Goal: Task Accomplishment & Management: Manage account settings

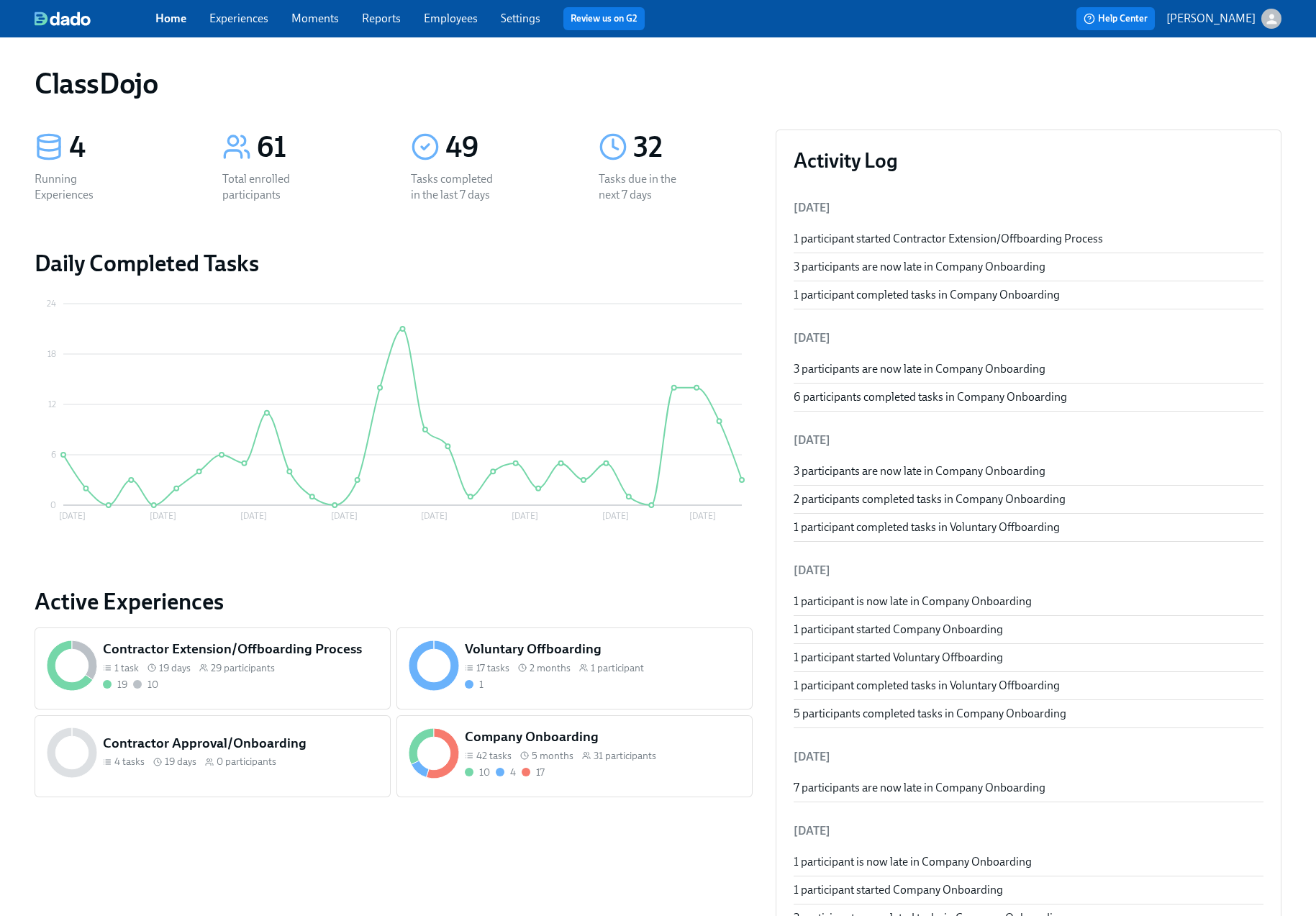
click at [631, 774] on div "10 4 17" at bounding box center [602, 773] width 275 height 14
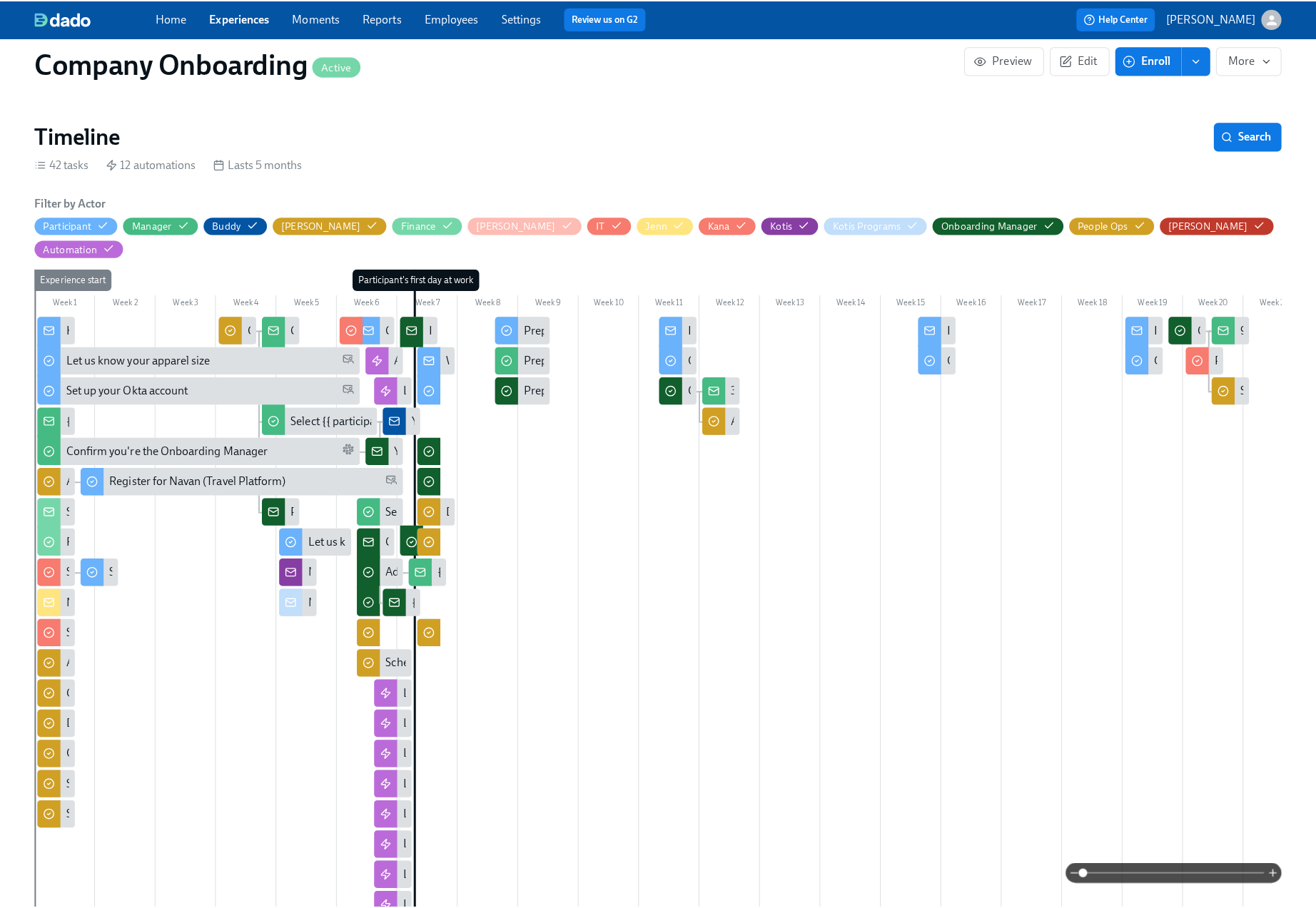
scroll to position [0, 25252]
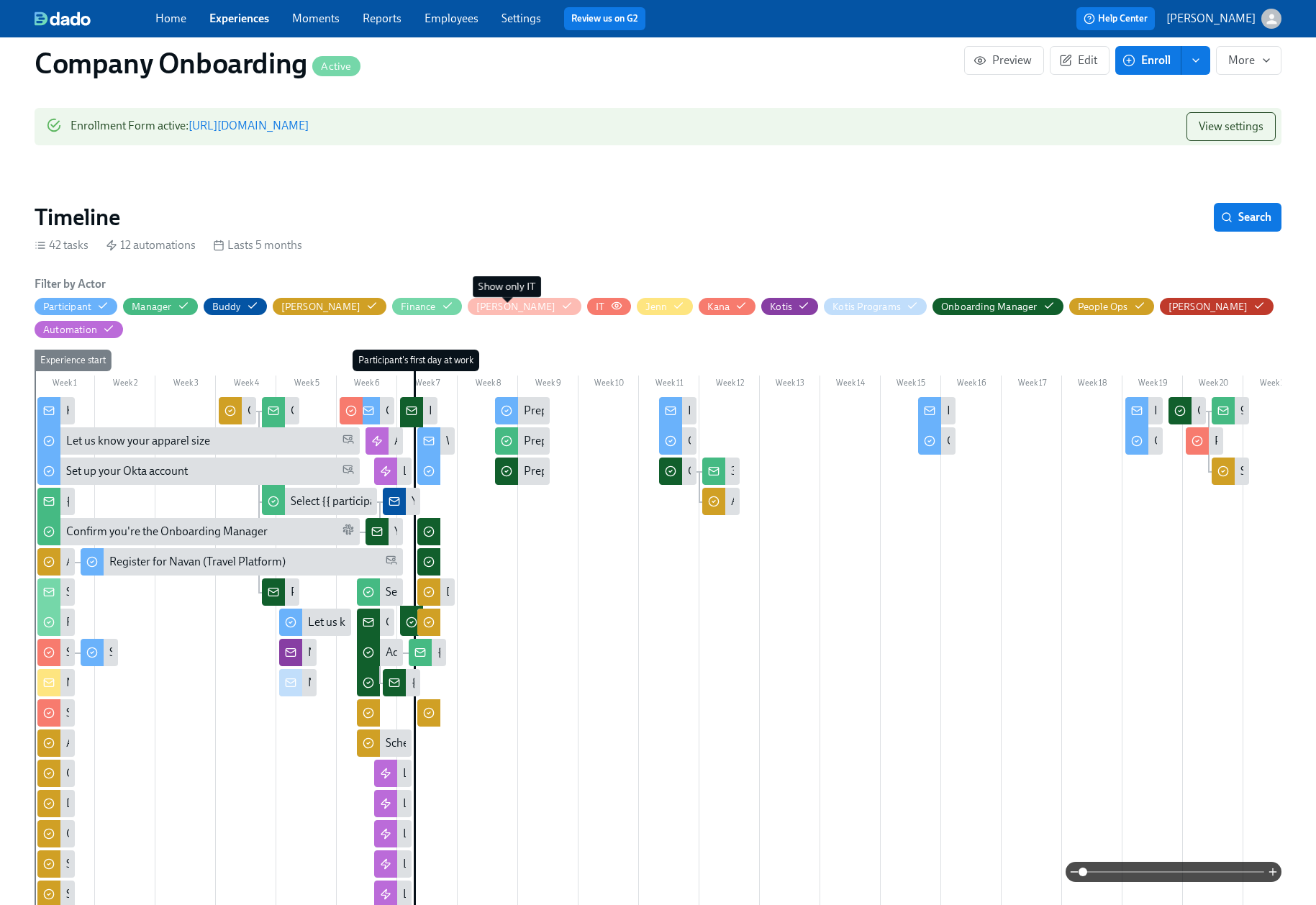
click at [611, 305] on icon "button" at bounding box center [616, 305] width 11 height 11
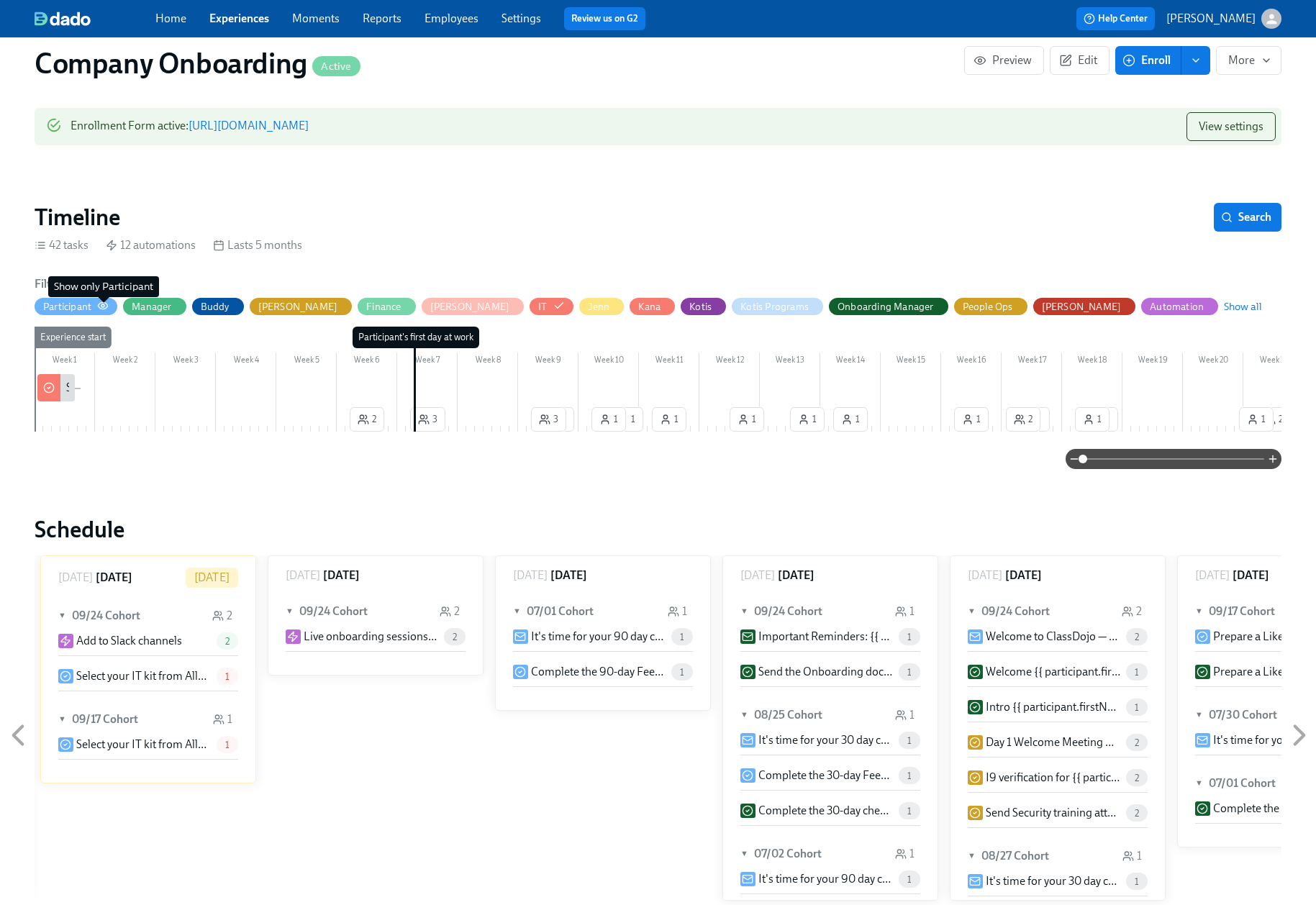
click at [105, 306] on icon "button" at bounding box center [102, 305] width 11 height 11
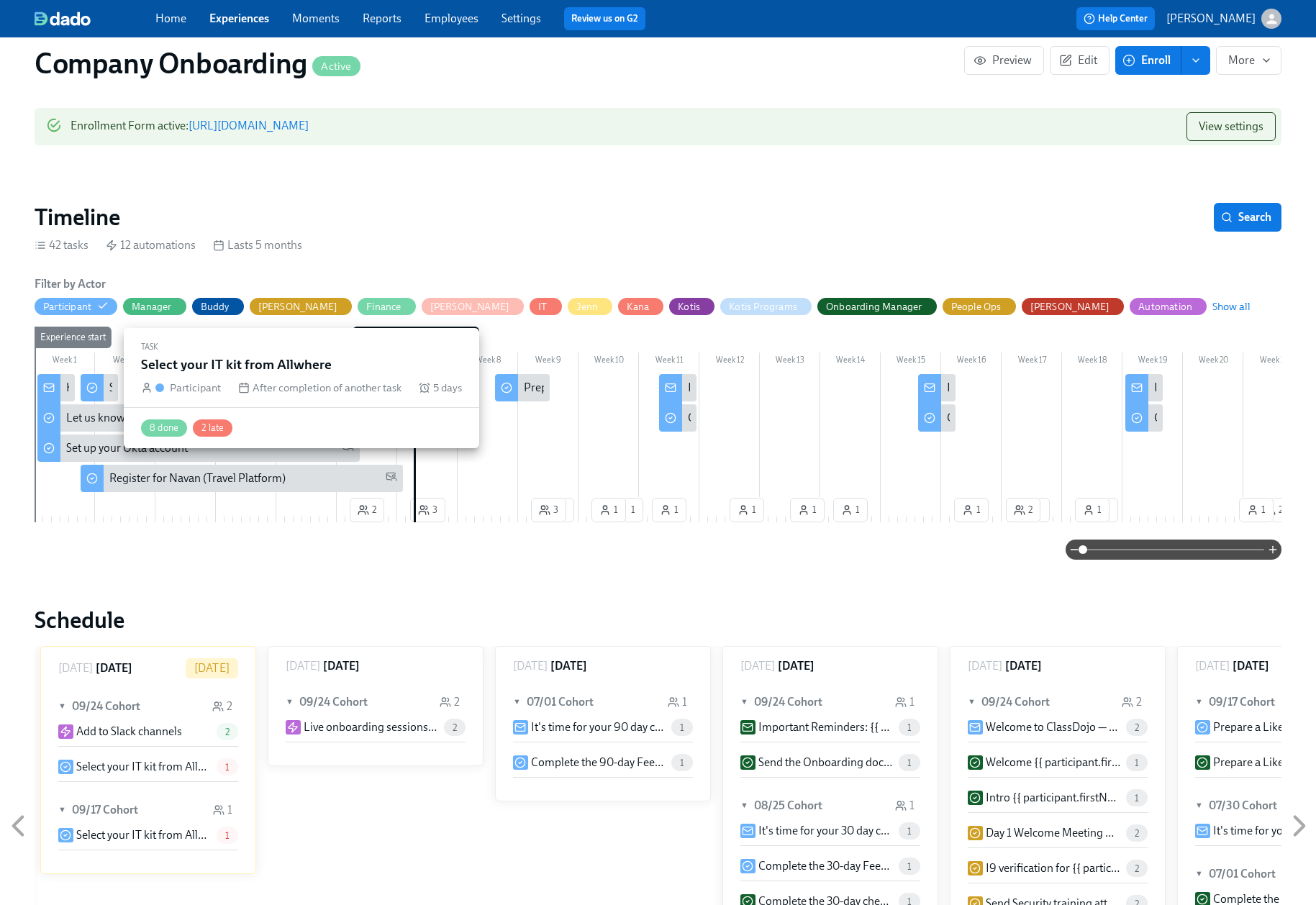
click at [99, 387] on div at bounding box center [92, 388] width 23 height 27
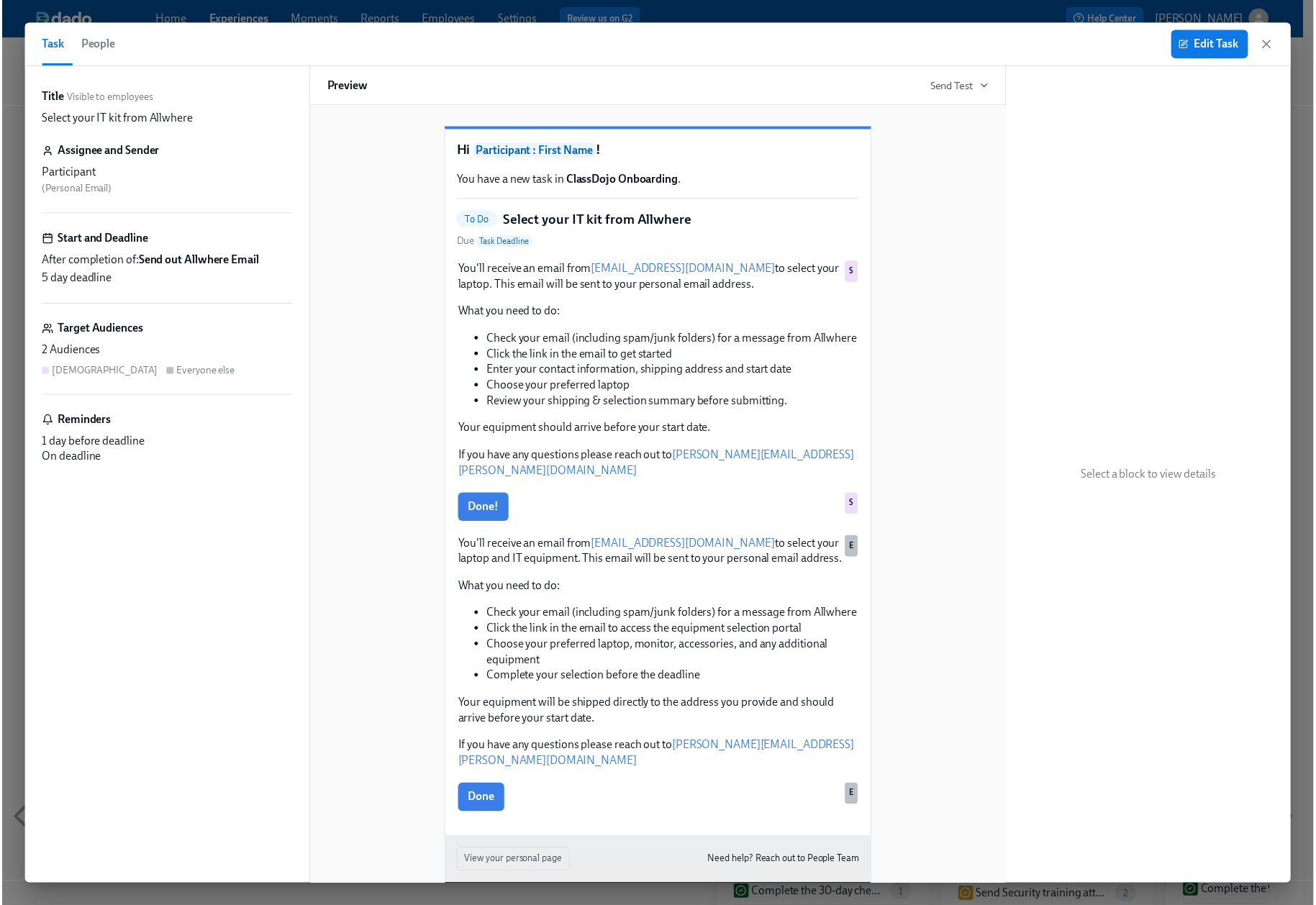
scroll to position [5, 0]
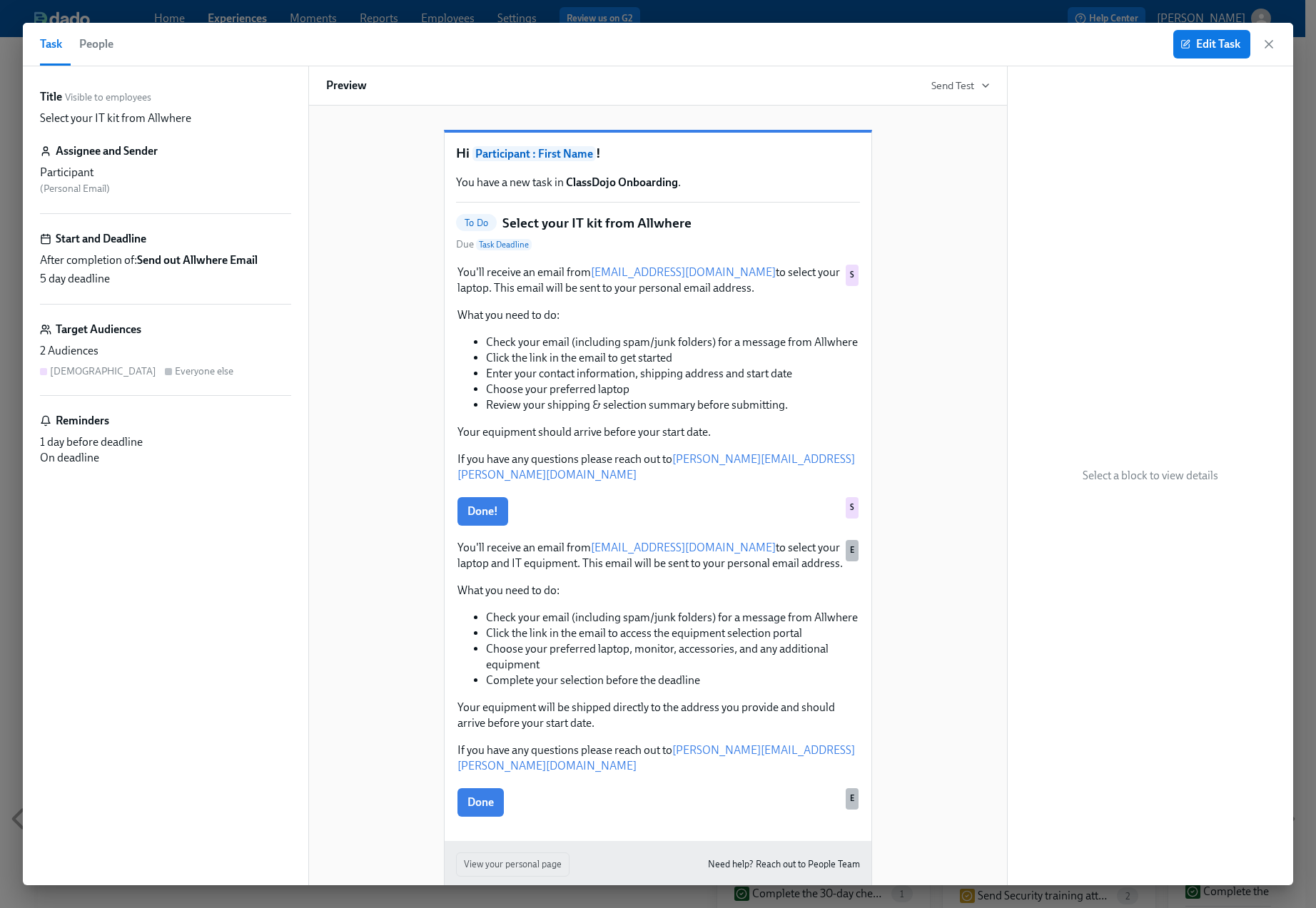
click at [884, 870] on div "Hi Participant : First Name ! You have a new task in ClassDojo Onboarding . To …" at bounding box center [658, 512] width 664 height 809
click at [1273, 39] on icon "button" at bounding box center [1268, 44] width 14 height 14
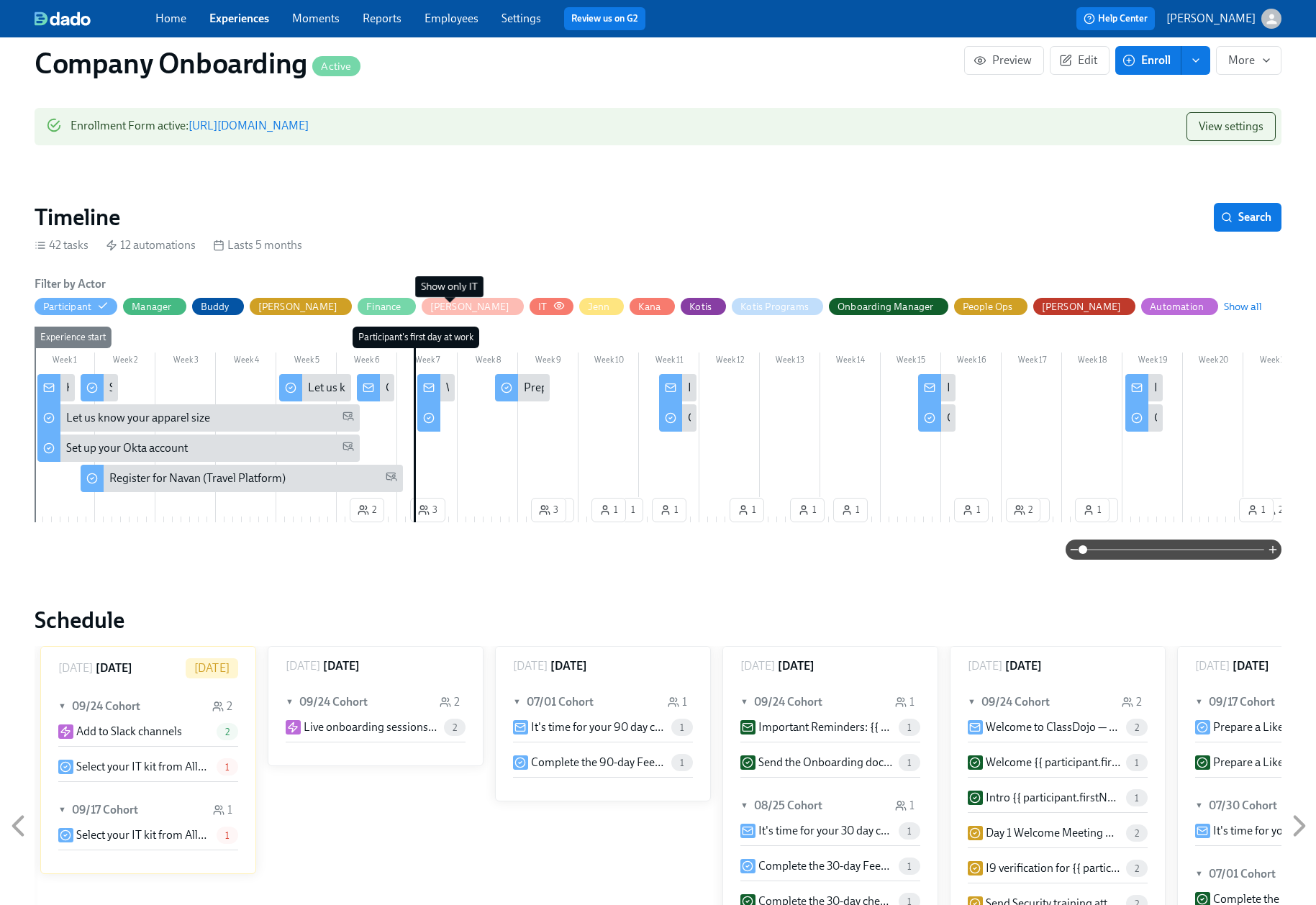
click at [554, 306] on icon "button" at bounding box center [559, 305] width 11 height 11
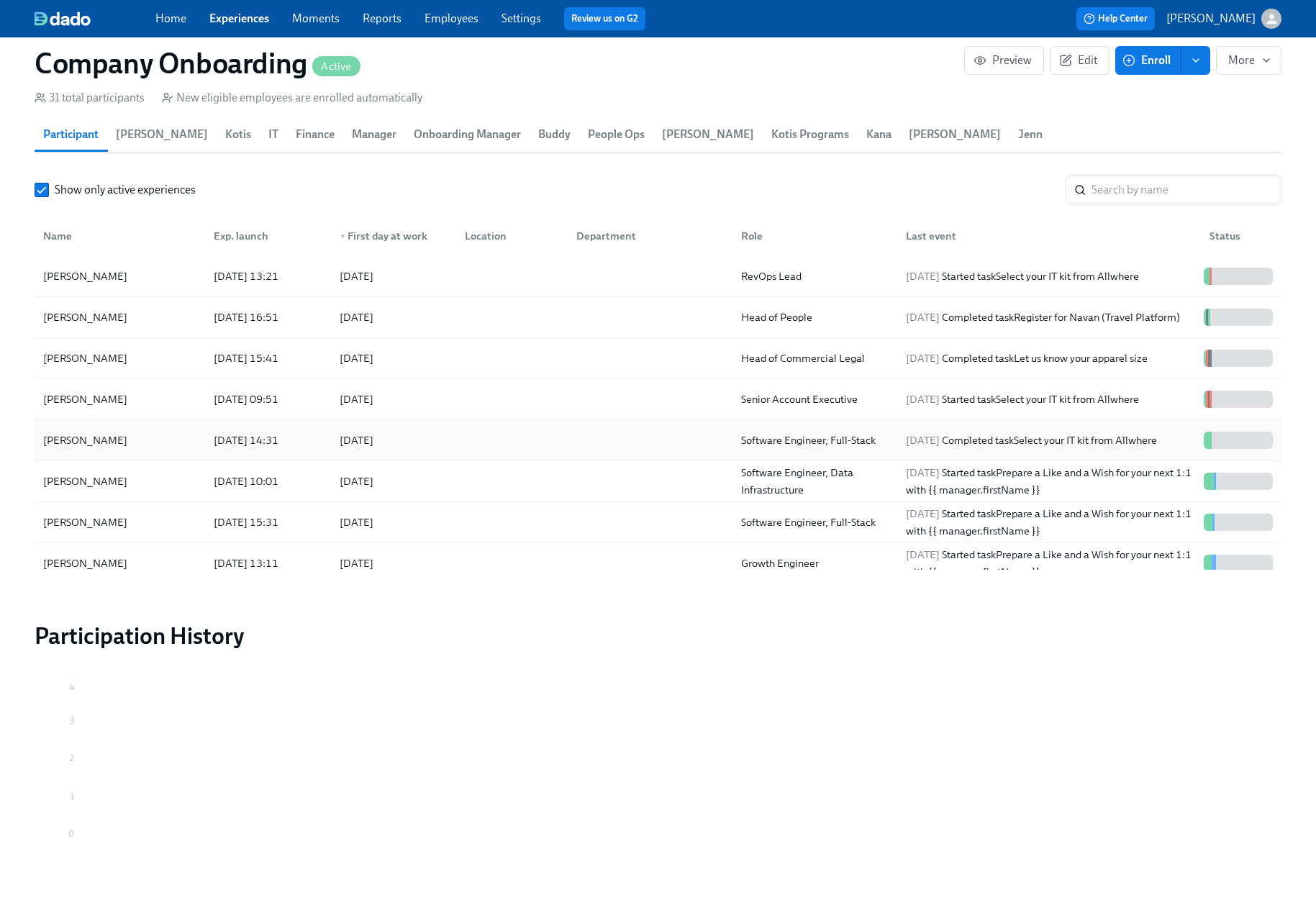
scroll to position [1195, 0]
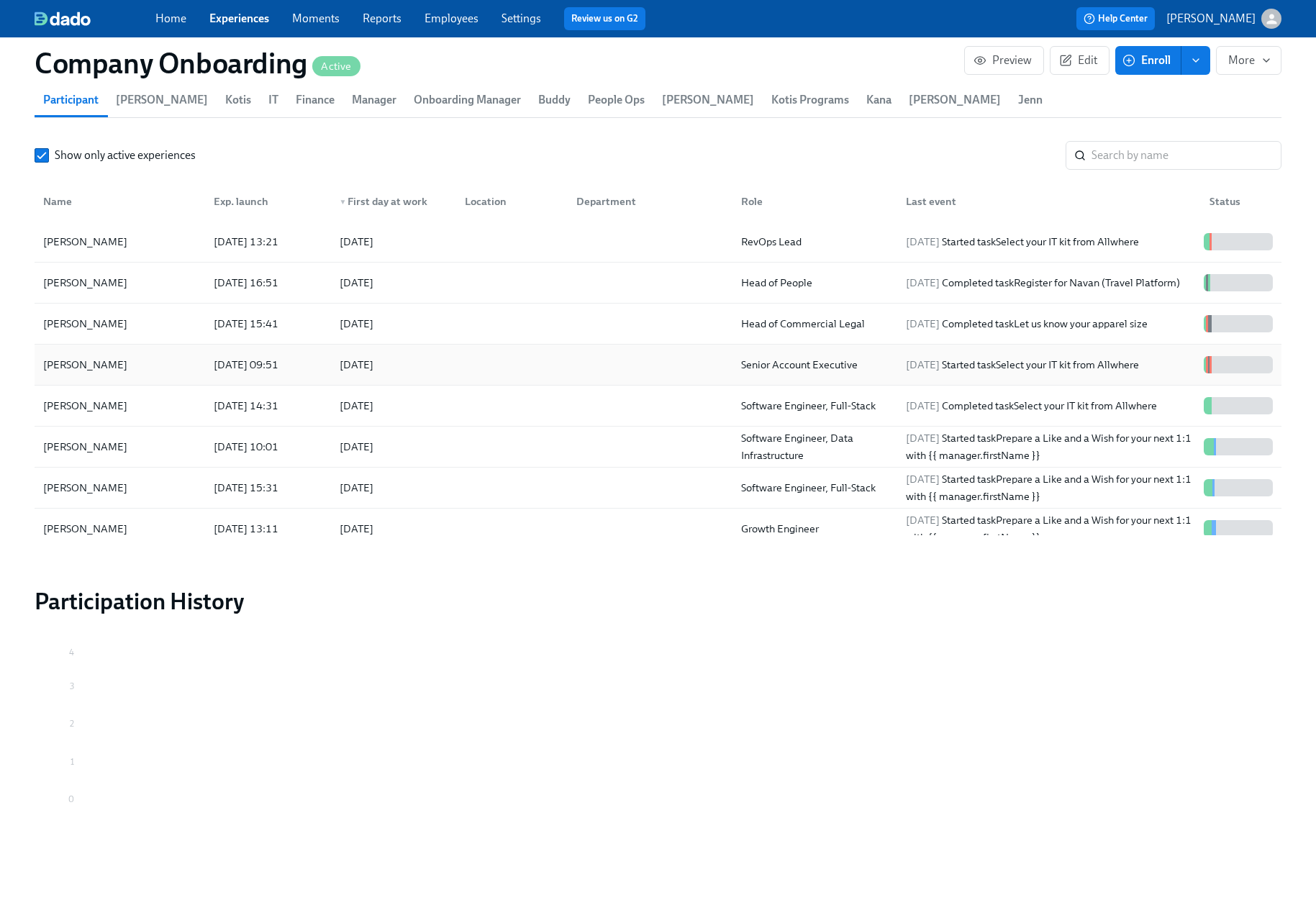
click at [467, 364] on div at bounding box center [509, 365] width 111 height 29
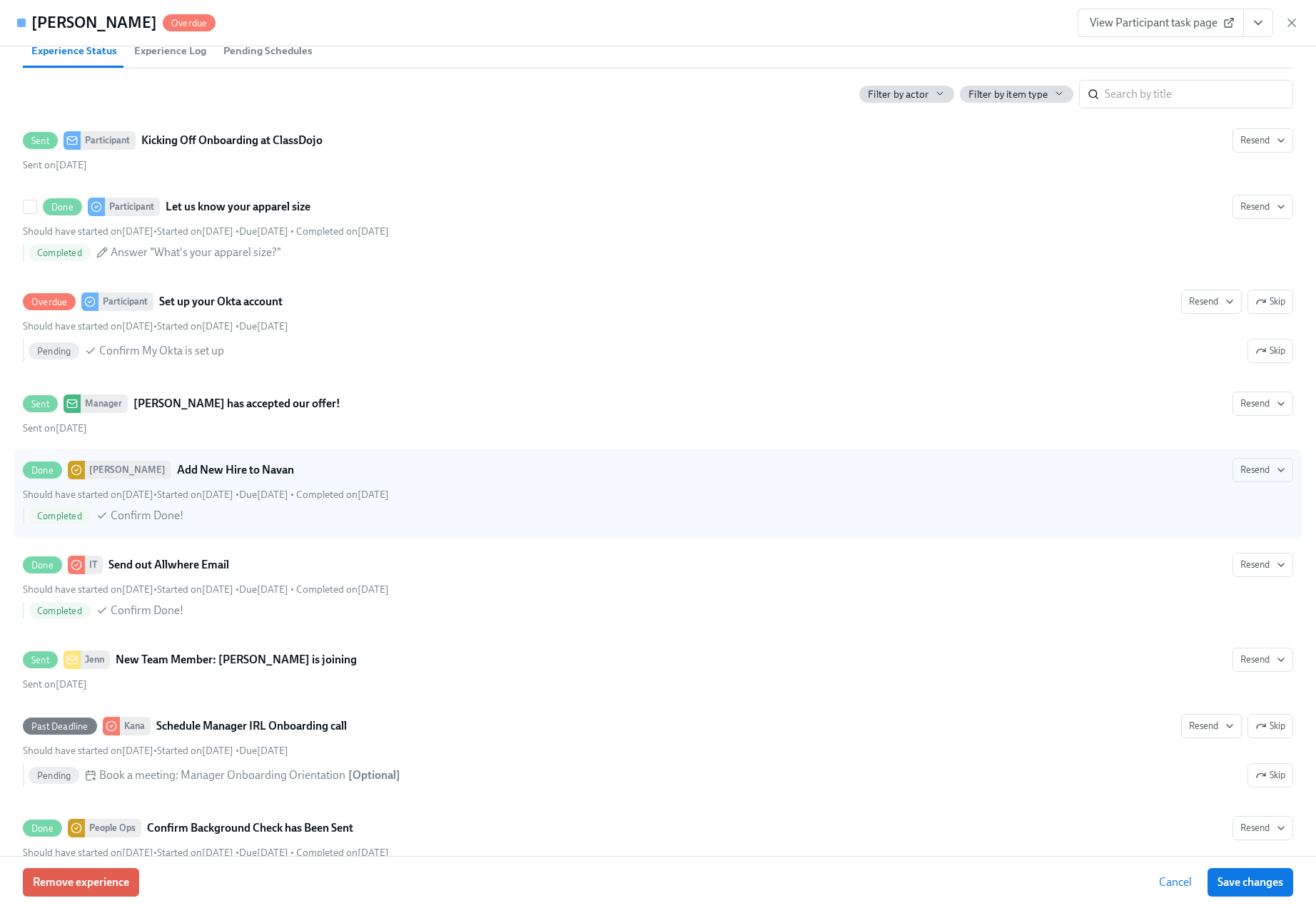
scroll to position [676, 0]
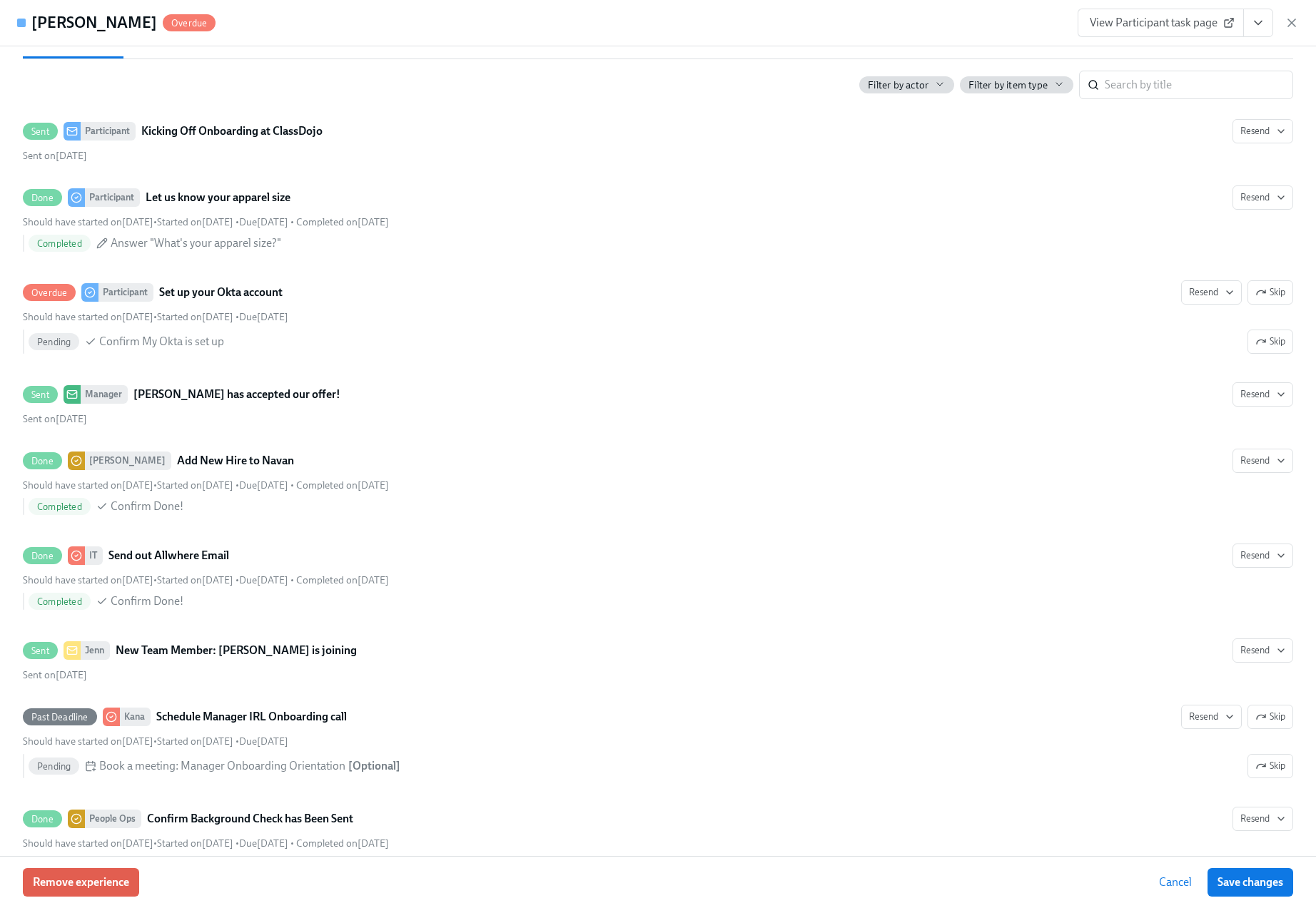
click at [1259, 18] on icon "View task page" at bounding box center [1258, 23] width 14 height 14
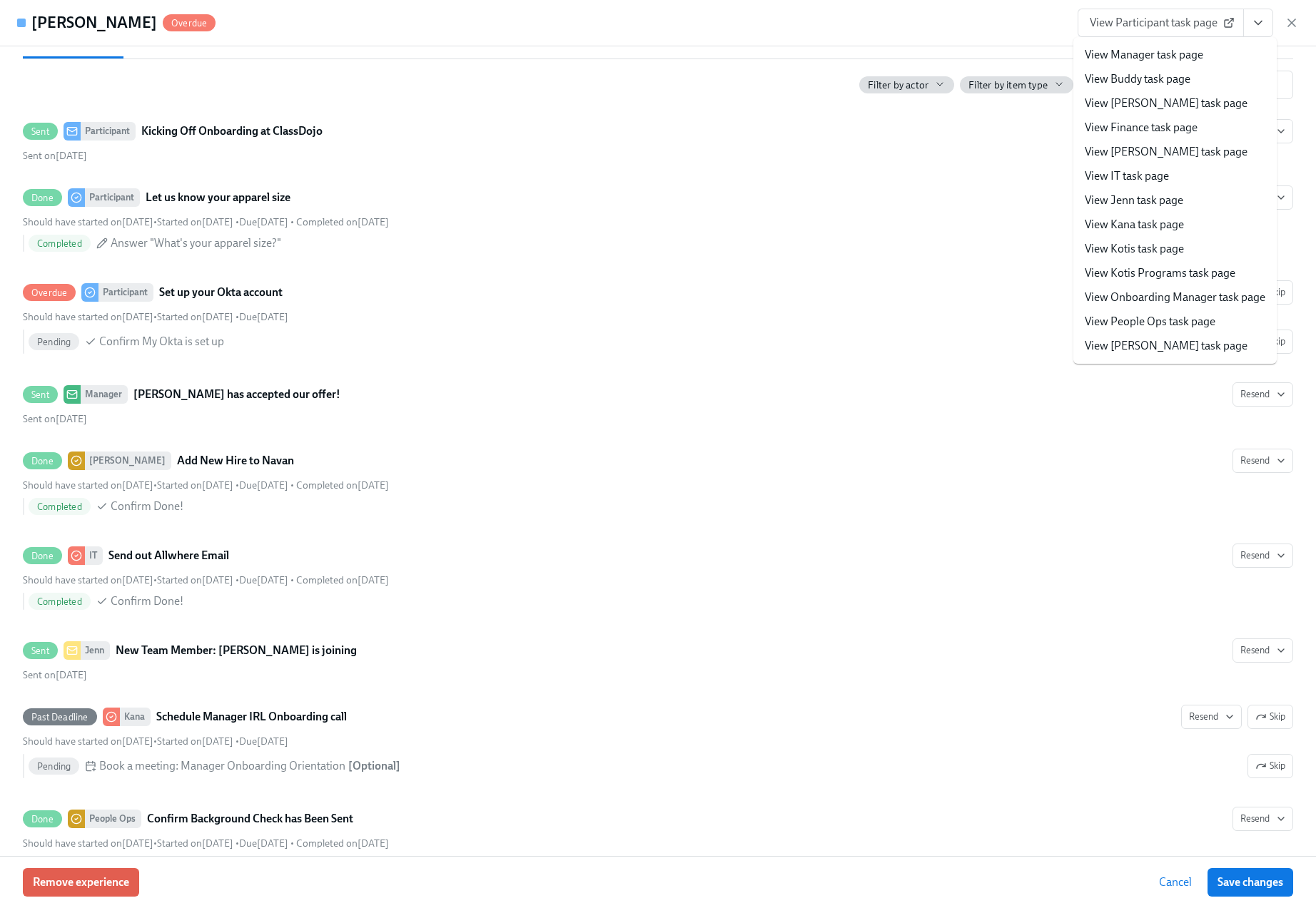
click at [1172, 170] on li "View IT task page" at bounding box center [1175, 176] width 203 height 24
click at [1206, 181] on li "View IT task page" at bounding box center [1175, 176] width 203 height 24
click at [658, 15] on div "[PERSON_NAME] Overdue View Participant task page View Manager task page View [P…" at bounding box center [658, 23] width 1316 height 46
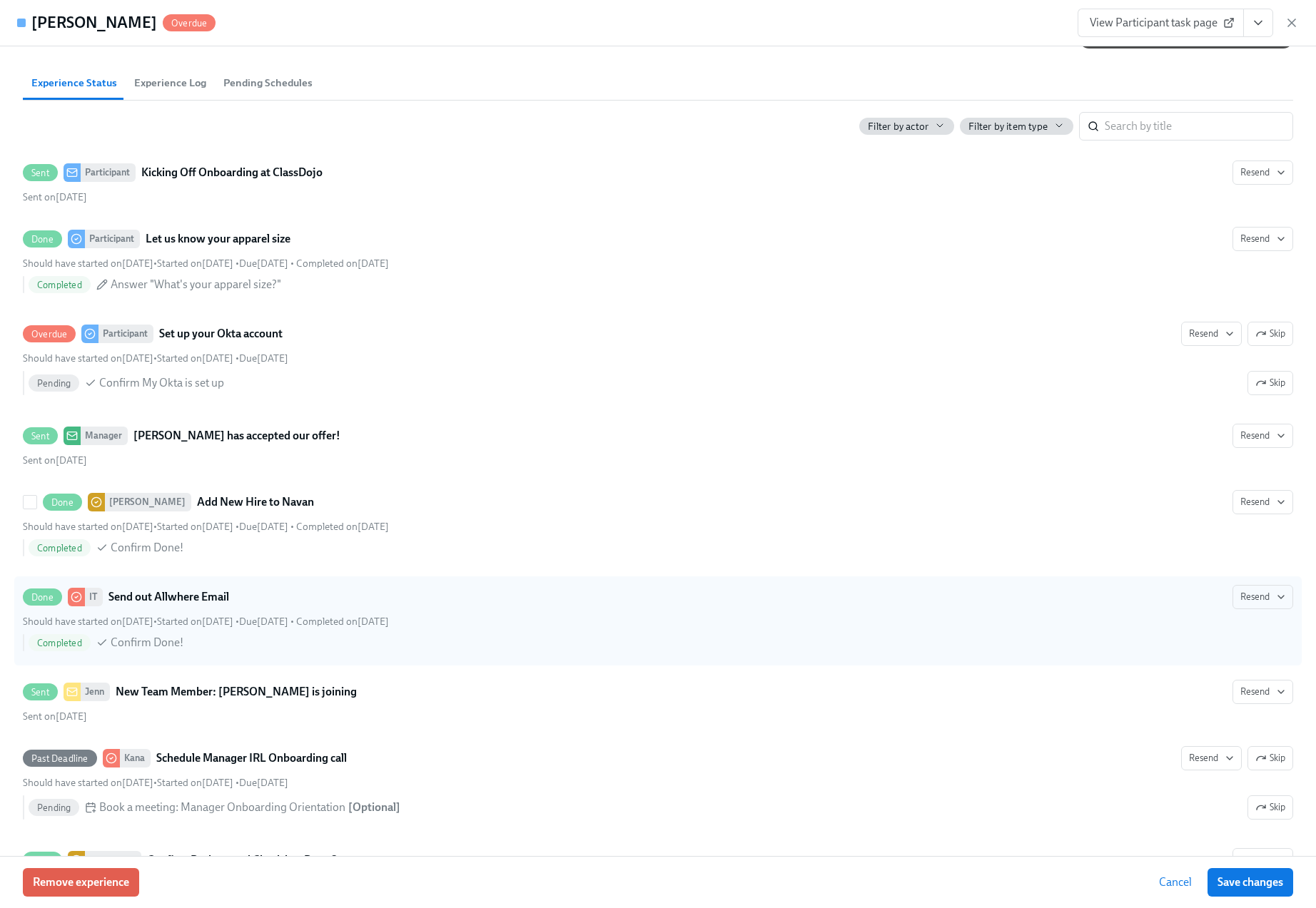
scroll to position [925, 0]
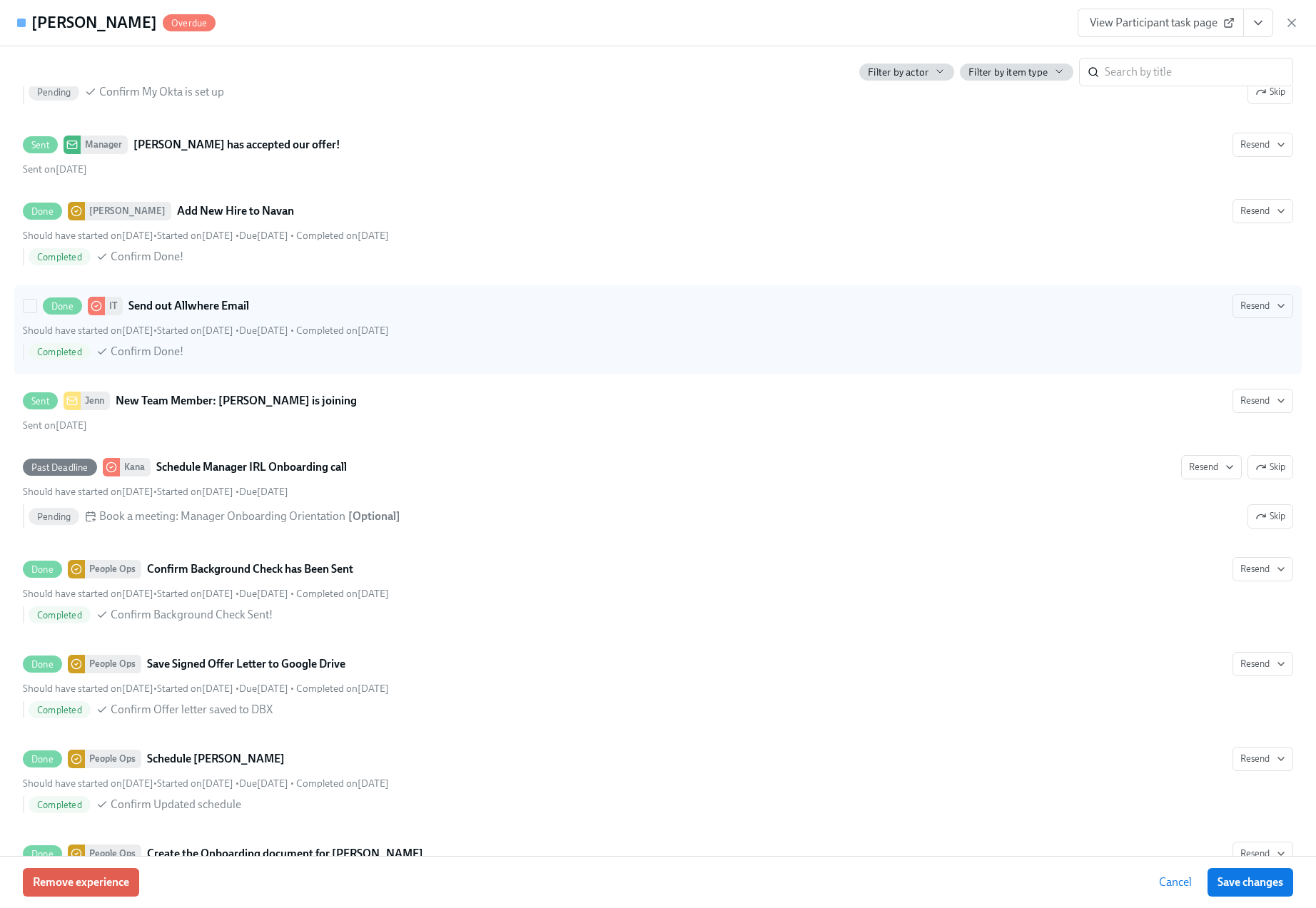
click at [417, 361] on div "Completed Confirm Done!" at bounding box center [661, 352] width 1265 height 17
click at [36, 312] on input "Done IT Send out Allwhere Email Resend Should have started on [DATE] • Started …" at bounding box center [29, 305] width 13 height 13
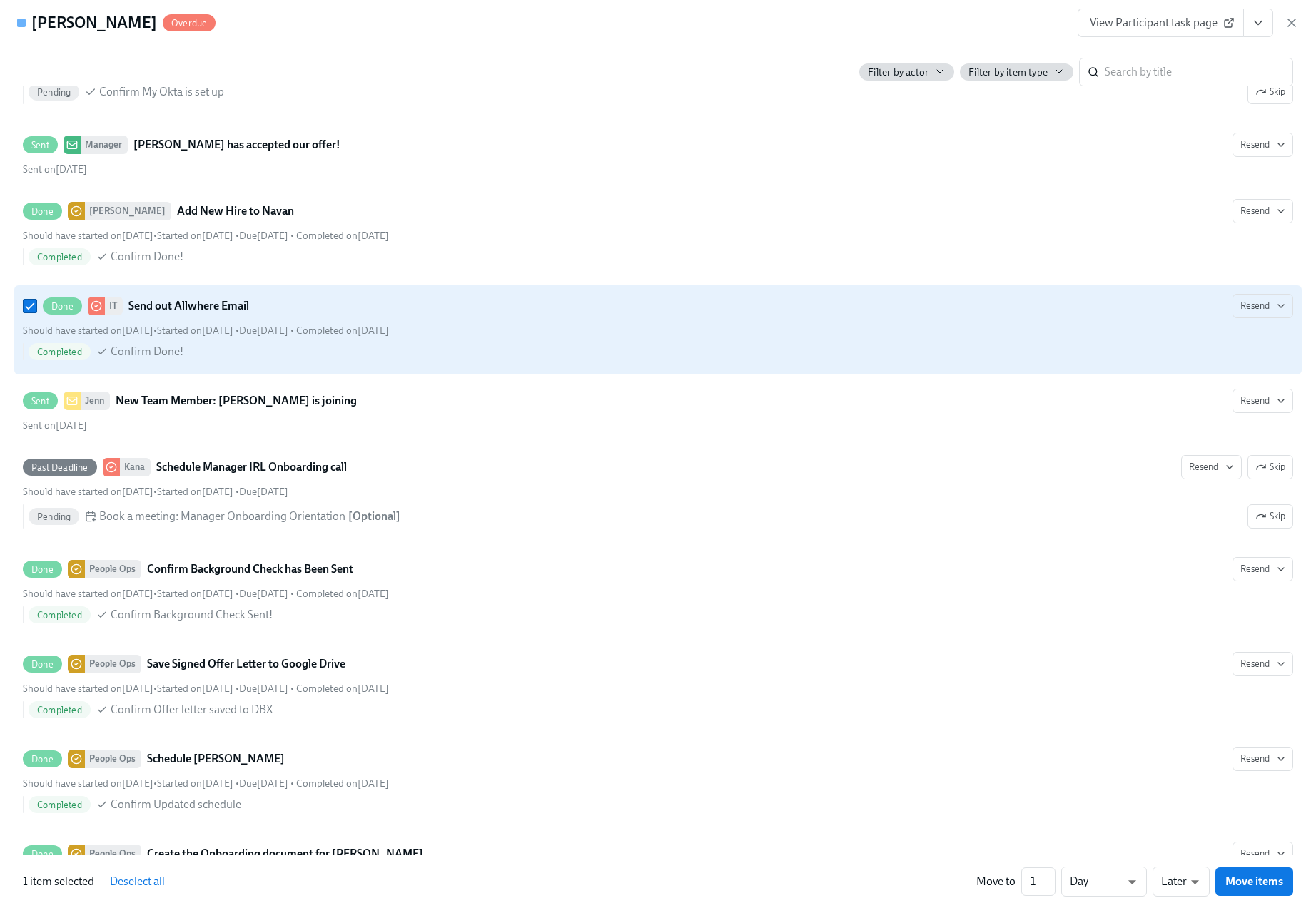
click at [950, 360] on div "Done IT Send out Allwhere Email Resend Should have started on [DATE] • Started …" at bounding box center [658, 330] width 1271 height 72
click at [36, 312] on input "Done IT Send out Allwhere Email Resend Should have started on [DATE] • Started …" at bounding box center [29, 305] width 13 height 13
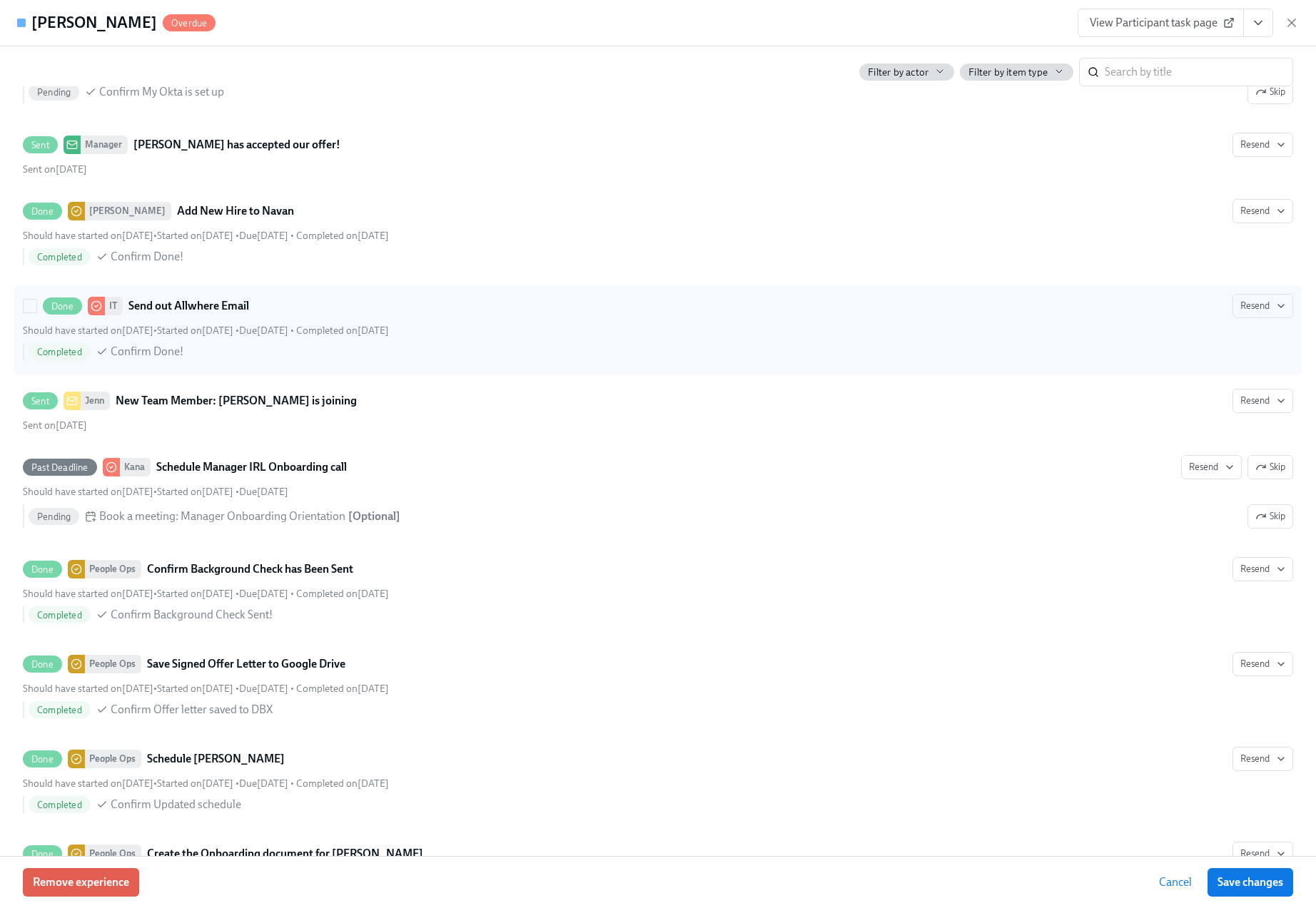
click at [950, 360] on div "Done IT Send out Allwhere Email Resend Should have started on [DATE] • Started …" at bounding box center [658, 330] width 1271 height 72
click at [36, 312] on input "Done IT Send out Allwhere Email Resend Should have started on [DATE] • Started …" at bounding box center [29, 305] width 13 height 13
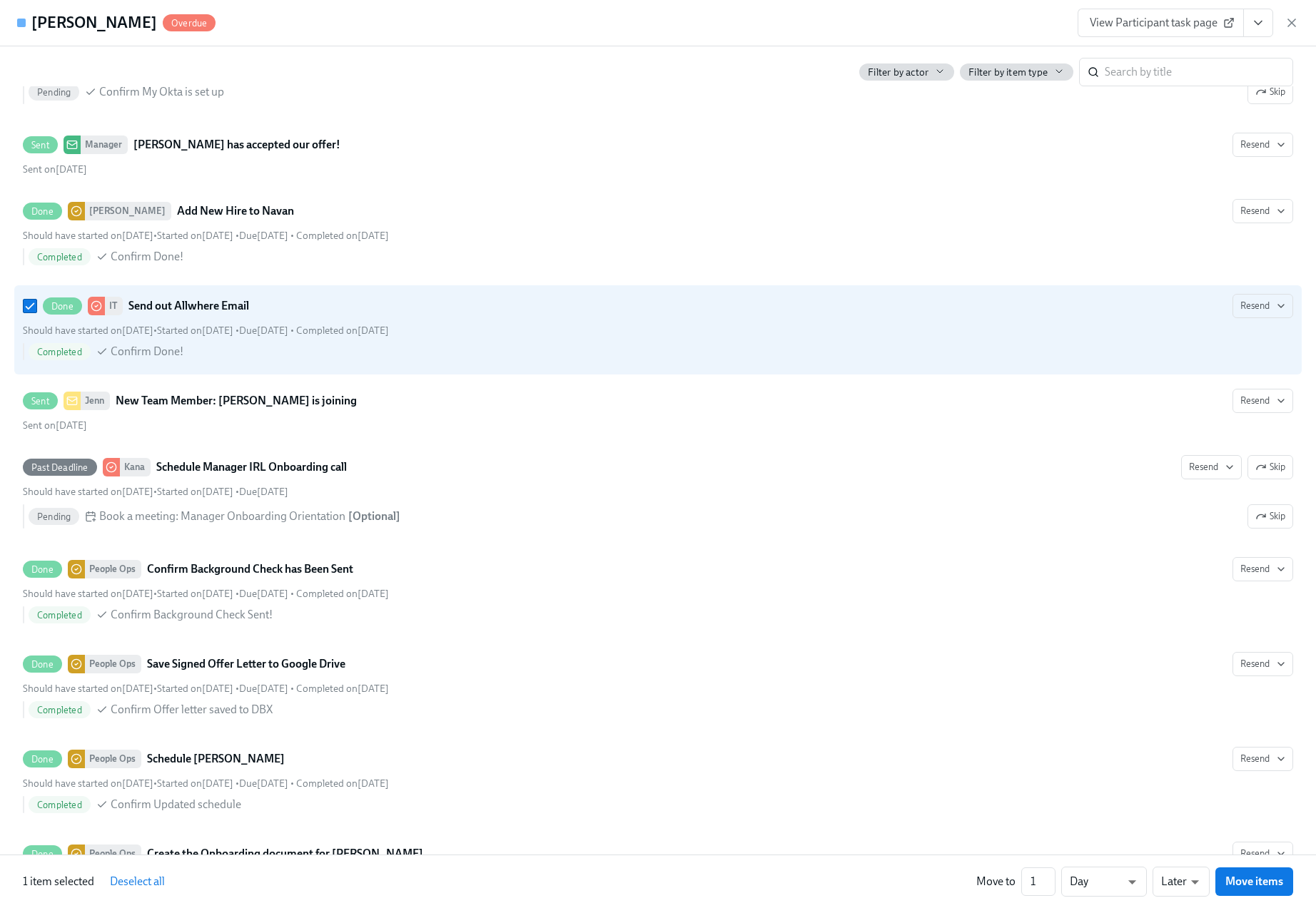
click at [1271, 19] on button "View task page" at bounding box center [1259, 23] width 30 height 29
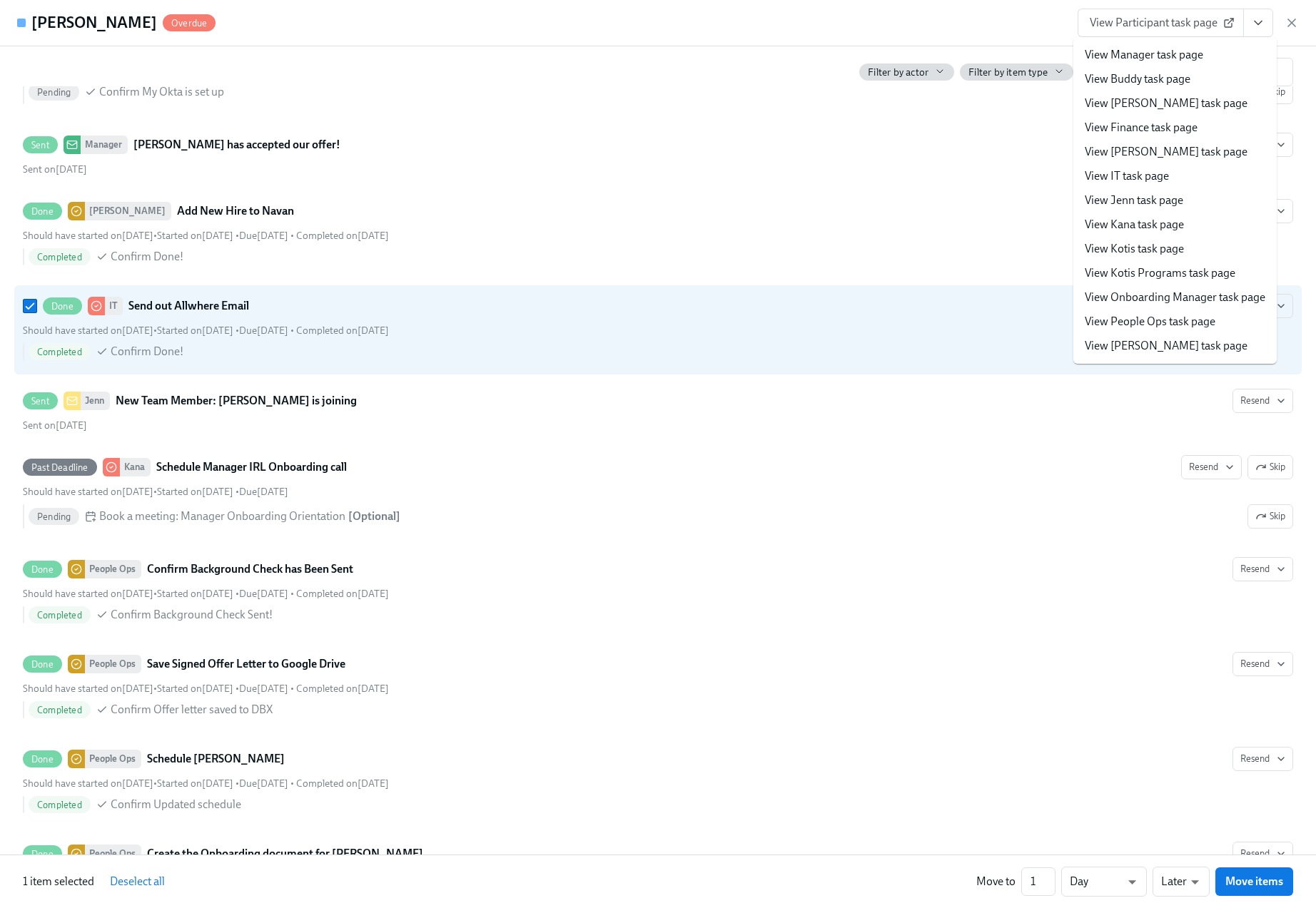
click at [1162, 181] on link "View IT task page" at bounding box center [1126, 176] width 84 height 16
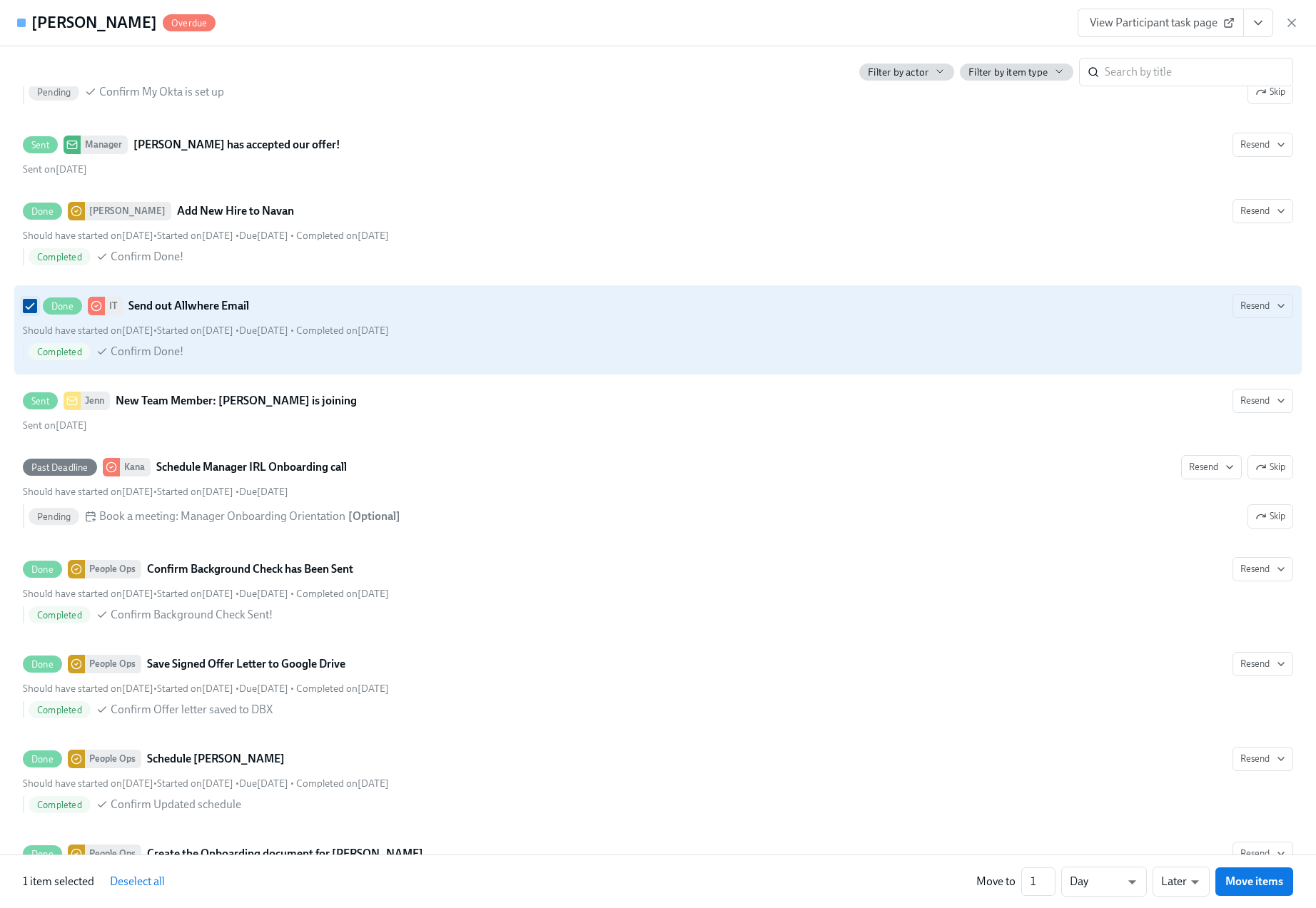
click at [29, 312] on input "Done IT Send out Allwhere Email Resend Should have started on [DATE] • Started …" at bounding box center [29, 305] width 13 height 13
checkbox input "false"
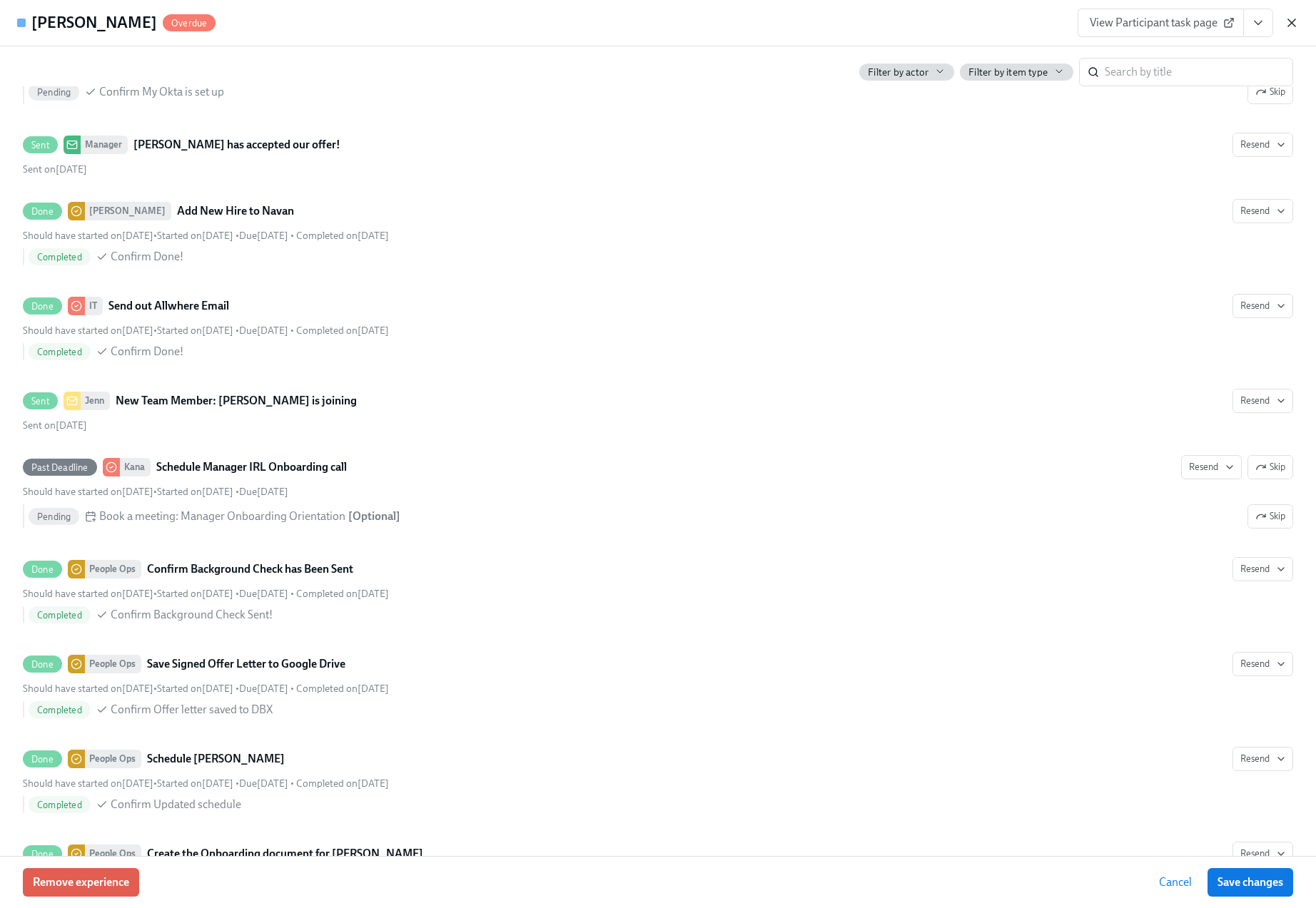
click at [1286, 26] on icon "button" at bounding box center [1291, 23] width 14 height 14
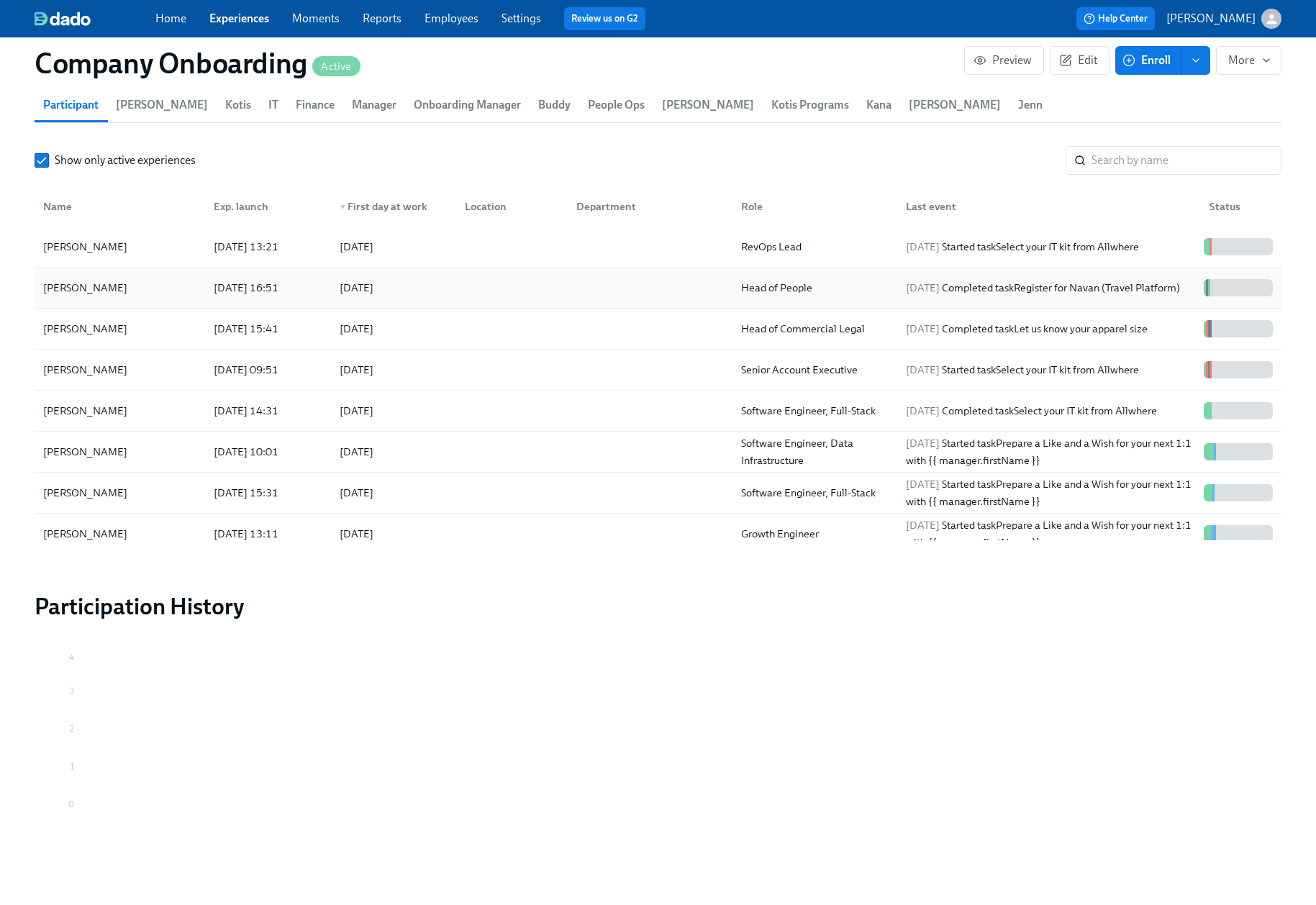
click at [465, 293] on div at bounding box center [509, 288] width 111 height 29
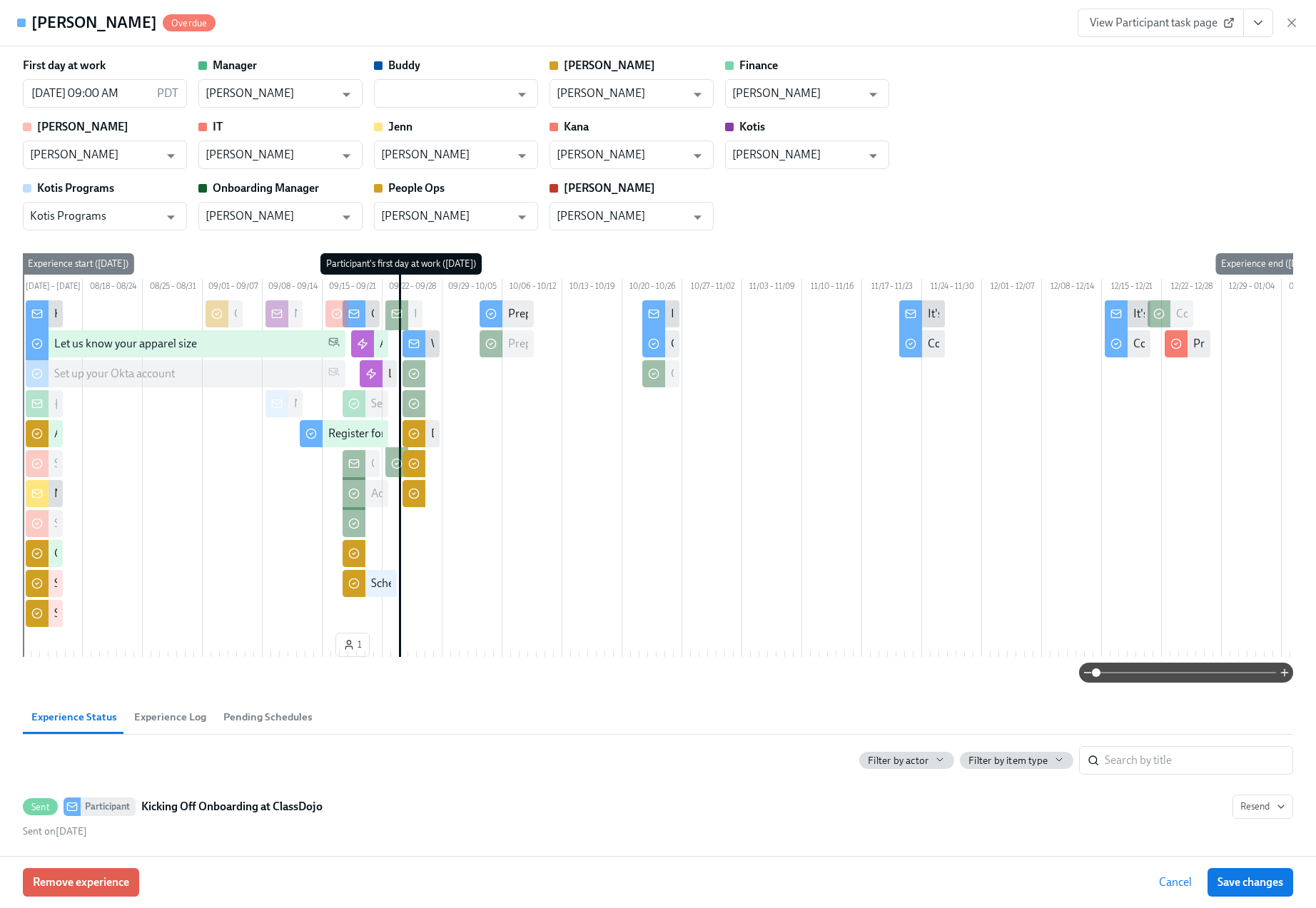
click at [1059, 148] on div "First day at work [DATE] 09:00 AM PDT ​ Manager [PERSON_NAME] ​ Buddy ​ [PERSON…" at bounding box center [658, 144] width 1271 height 172
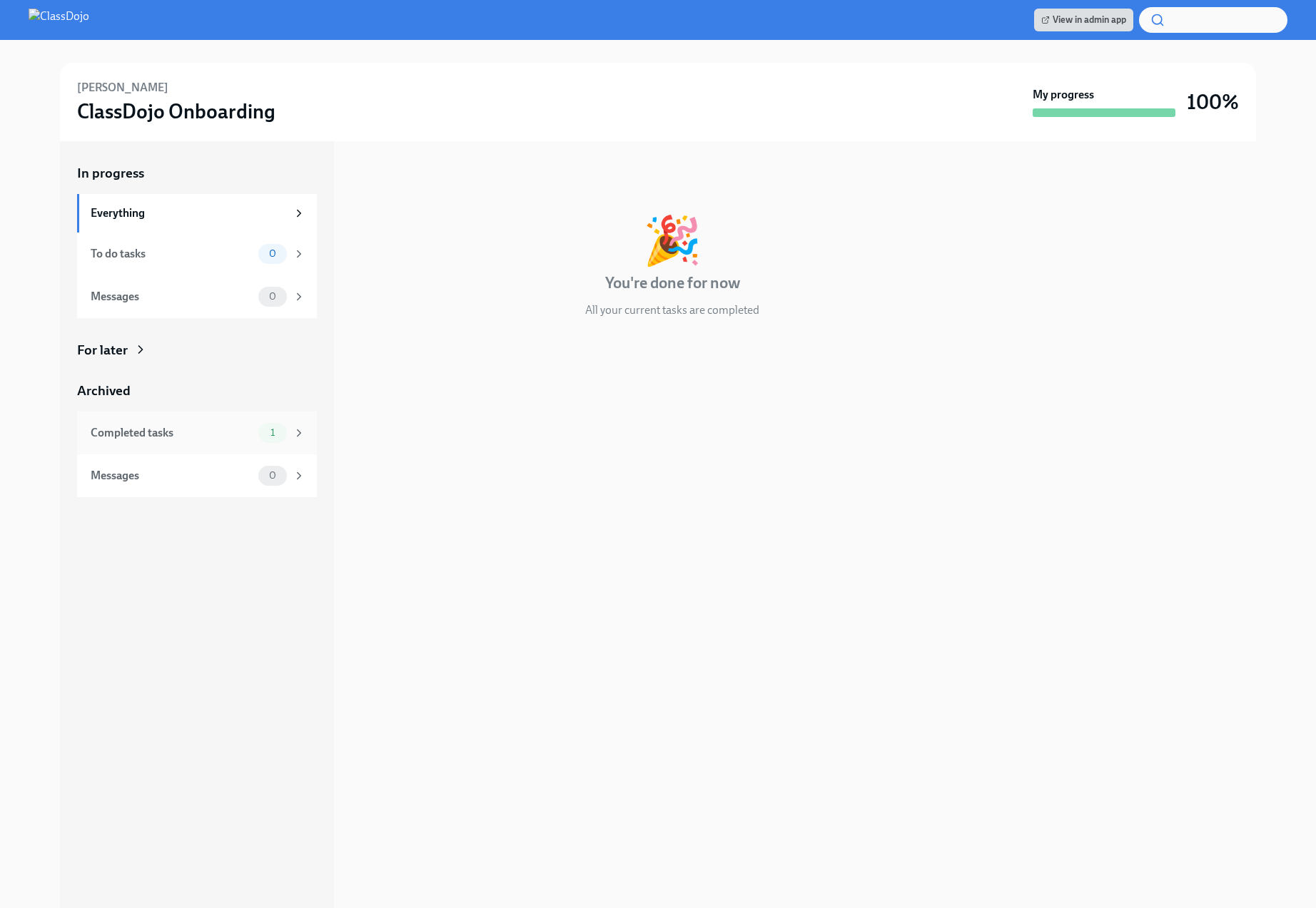
click at [162, 423] on div "Completed tasks 1" at bounding box center [198, 433] width 215 height 20
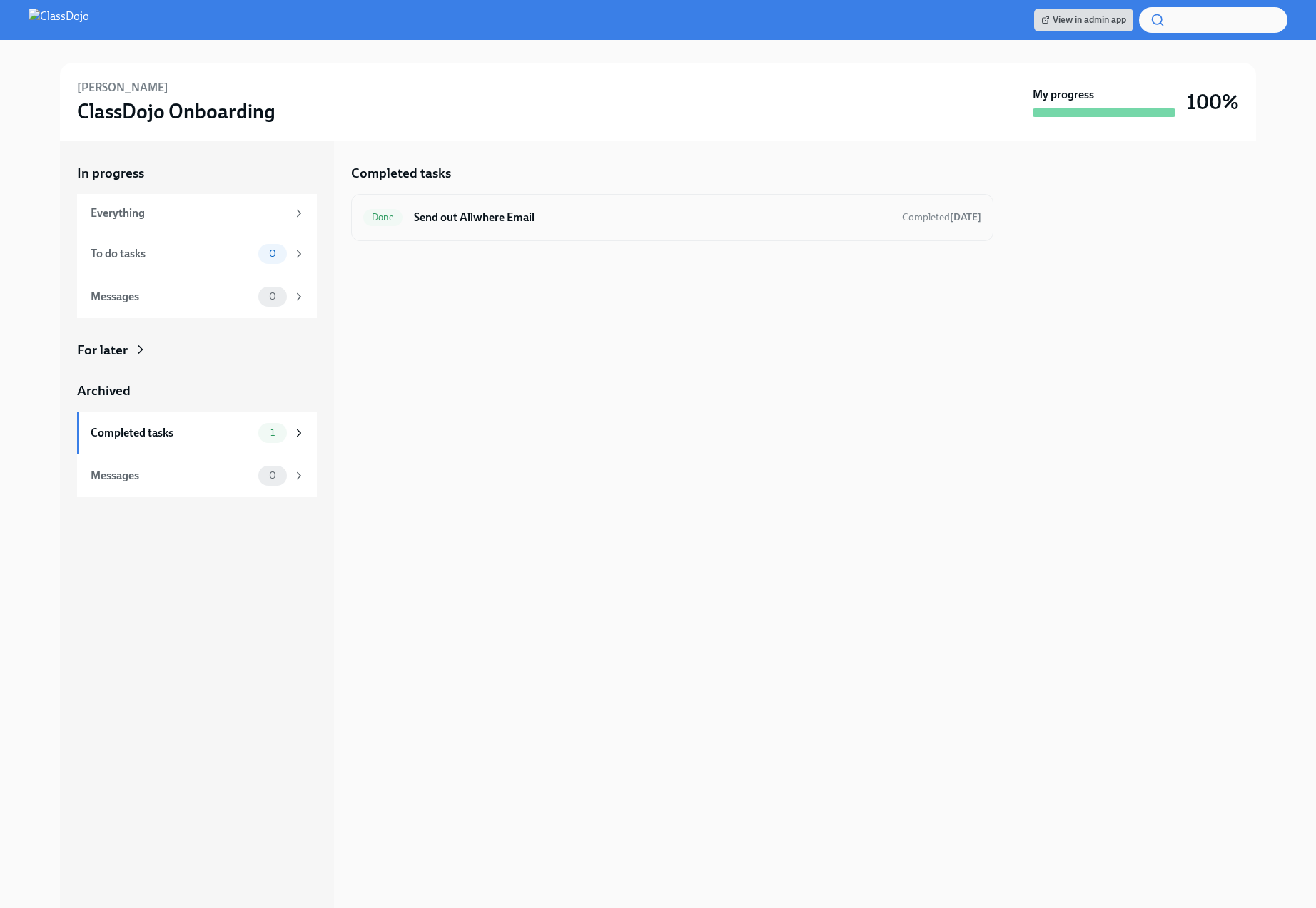
click at [725, 231] on div "Done Send out Allwhere Email Completed today" at bounding box center [672, 218] width 642 height 47
click at [534, 210] on h6 "Send out Allwhere Email" at bounding box center [652, 217] width 476 height 16
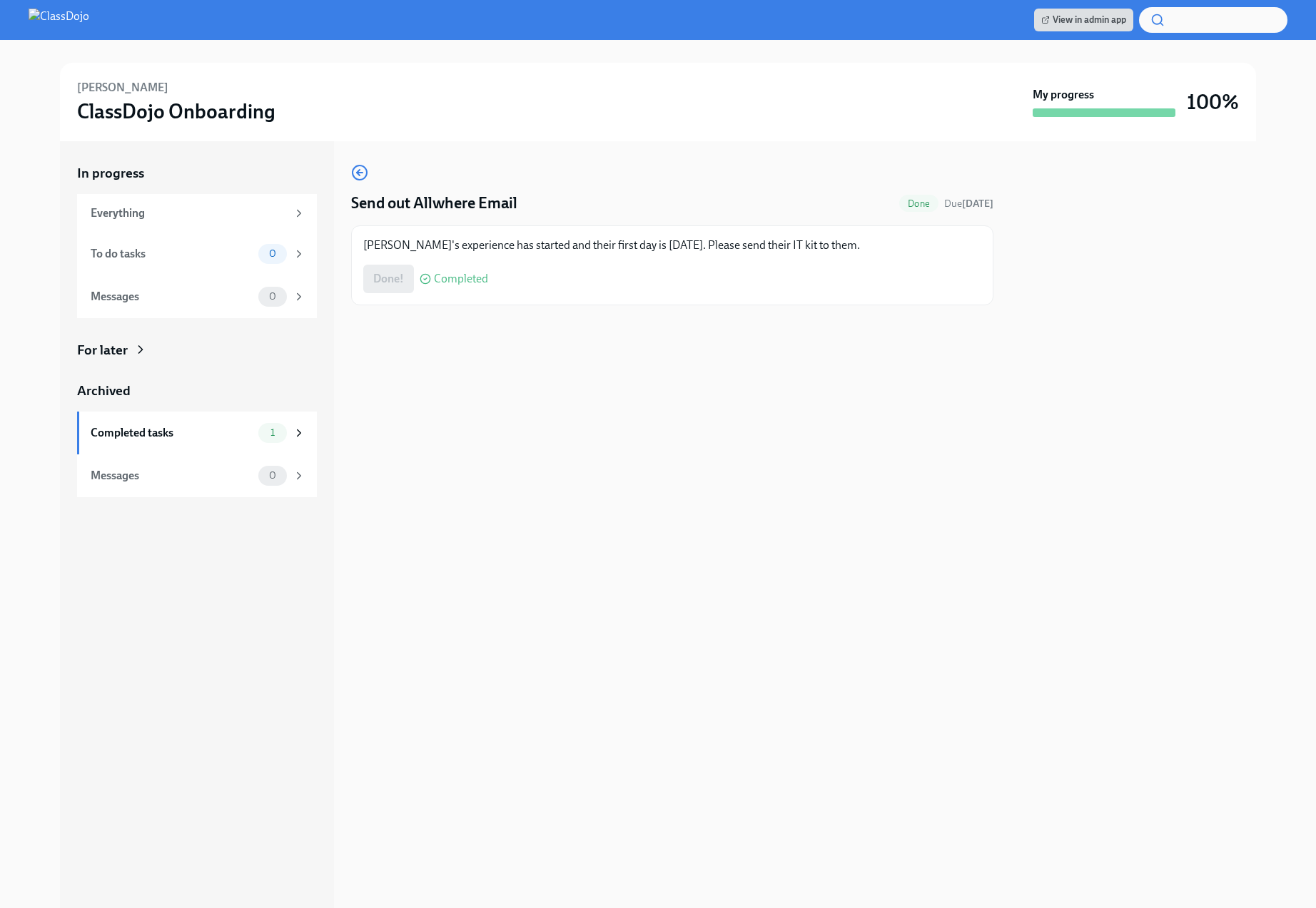
click at [809, 386] on div "Send out Allwhere Email Done Due Aug 9th Angela's experience has started and th…" at bounding box center [672, 525] width 642 height 767
click at [354, 170] on icon "button" at bounding box center [359, 172] width 17 height 17
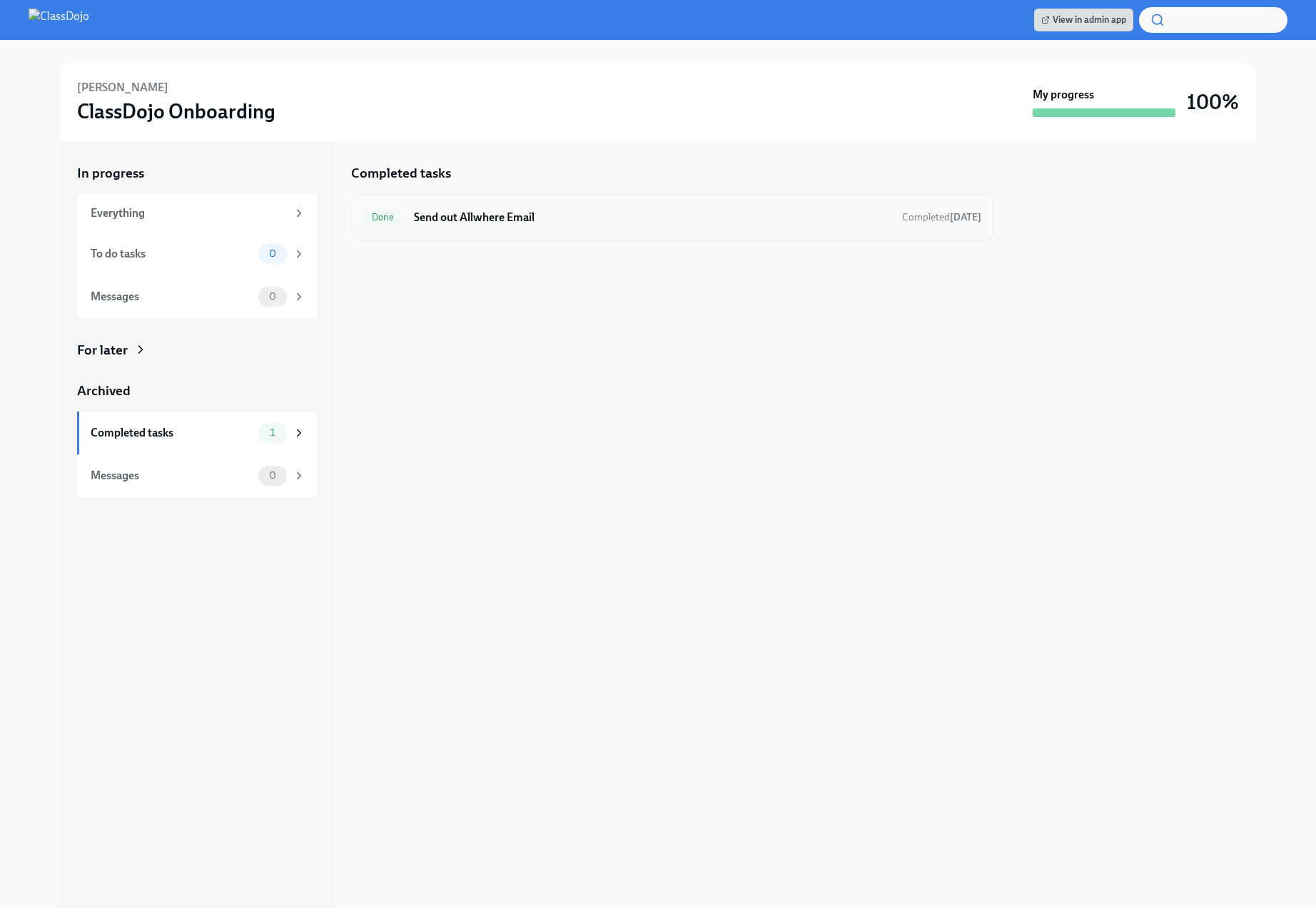
click at [679, 216] on h6 "Send out Allwhere Email" at bounding box center [652, 217] width 476 height 16
